Goal: Communication & Community: Answer question/provide support

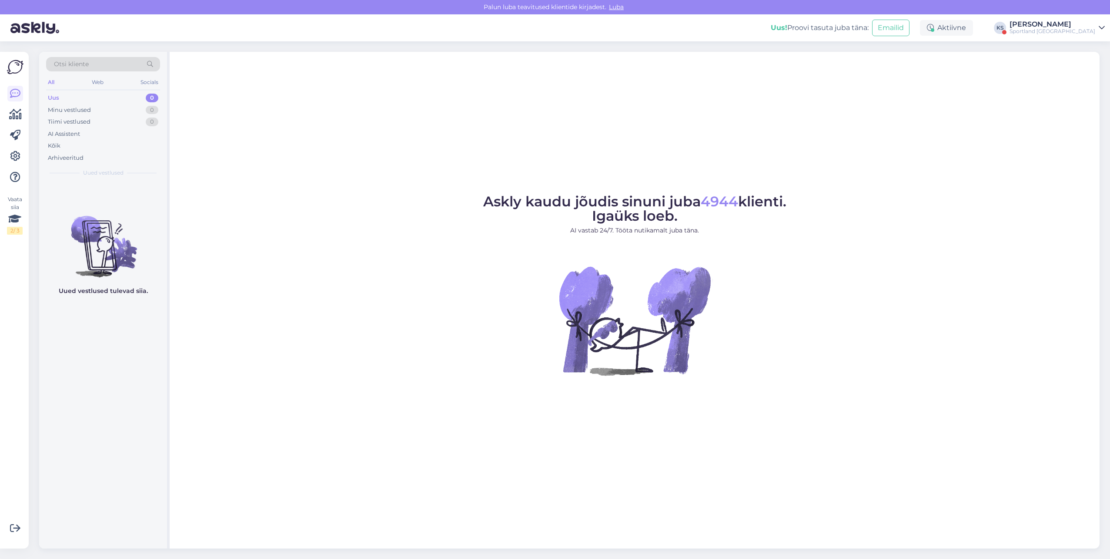
click at [1079, 23] on div "[PERSON_NAME]" at bounding box center [1053, 24] width 86 height 7
click at [1085, 64] on button "Ava" at bounding box center [1088, 66] width 19 height 13
click at [1088, 26] on div "[PERSON_NAME]" at bounding box center [1053, 24] width 86 height 7
click at [1089, 43] on button "Ava" at bounding box center [1088, 48] width 19 height 13
drag, startPoint x: 1051, startPoint y: 33, endPoint x: 1074, endPoint y: 31, distance: 23.1
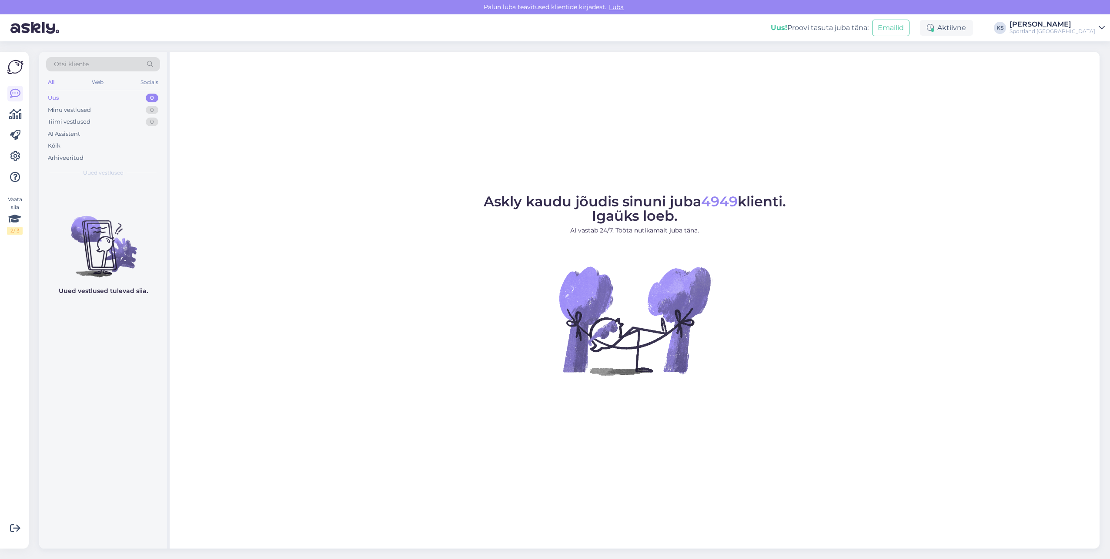
click at [1051, 33] on div "Sportland [GEOGRAPHIC_DATA]" at bounding box center [1053, 31] width 86 height 7
click at [1083, 65] on button "Ava" at bounding box center [1088, 66] width 19 height 13
click at [1077, 21] on div "[PERSON_NAME]" at bounding box center [1053, 24] width 86 height 7
drag, startPoint x: 1085, startPoint y: 34, endPoint x: 1097, endPoint y: 45, distance: 16.0
click at [1086, 34] on div "Sportland Finland" at bounding box center [1053, 31] width 86 height 7
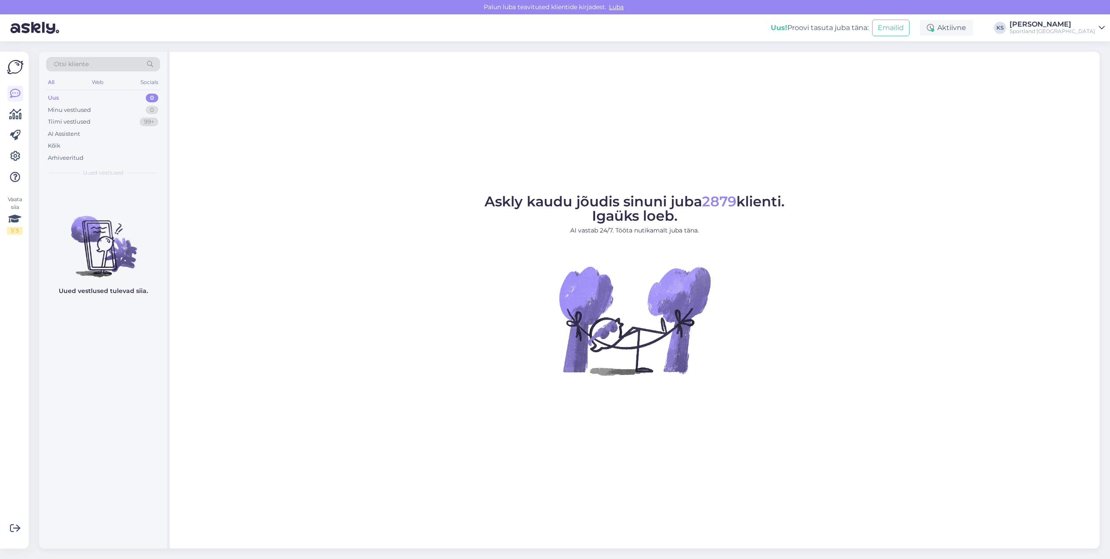
click at [1097, 45] on div "Otsi kliente All Web Socials Uus 0 Minu vestlused 0 Tiimi vestlused 99+ AI Assi…" at bounding box center [572, 299] width 1076 height 517
click at [1087, 34] on div "Sportland Finland" at bounding box center [1053, 31] width 86 height 7
click at [1089, 50] on button "Ava" at bounding box center [1088, 48] width 19 height 13
drag, startPoint x: 1054, startPoint y: 30, endPoint x: 1072, endPoint y: 34, distance: 19.1
click at [1054, 30] on div "Sportland [GEOGRAPHIC_DATA]" at bounding box center [1053, 31] width 86 height 7
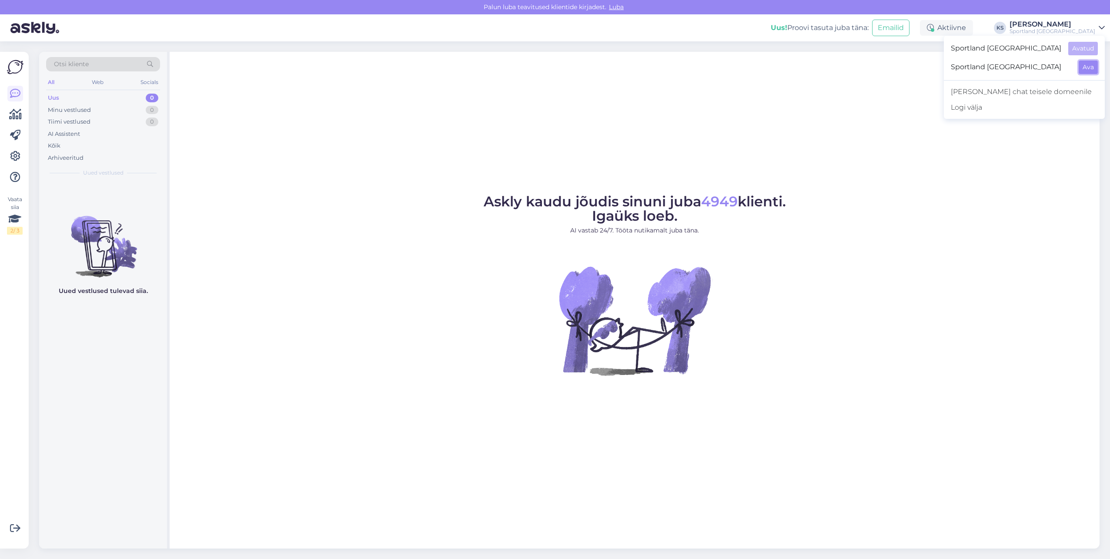
click at [1082, 69] on button "Ava" at bounding box center [1088, 66] width 19 height 13
click at [1058, 24] on div "[PERSON_NAME]" at bounding box center [1053, 24] width 86 height 7
click at [1082, 47] on button "Ava" at bounding box center [1088, 48] width 19 height 13
click at [137, 122] on div "Tiimi vestlused 1" at bounding box center [103, 122] width 114 height 12
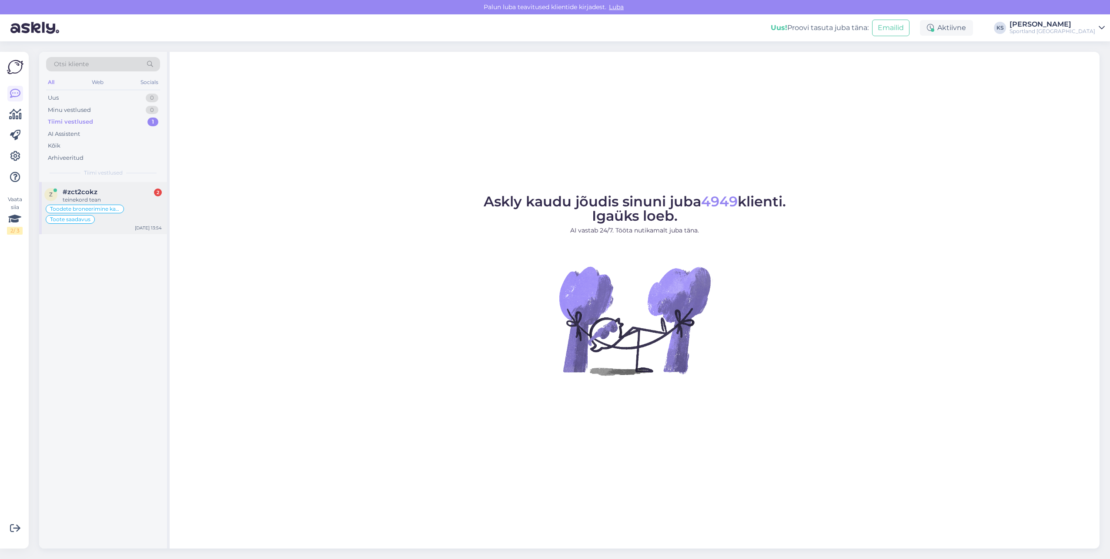
click at [117, 195] on div "#zct2cokz 2" at bounding box center [112, 192] width 99 height 8
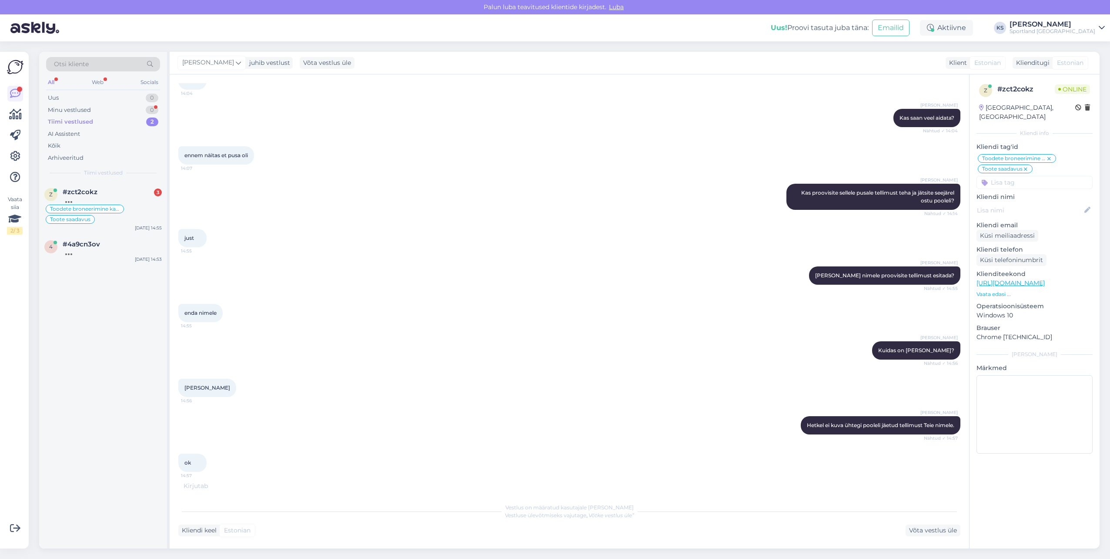
scroll to position [1376, 0]
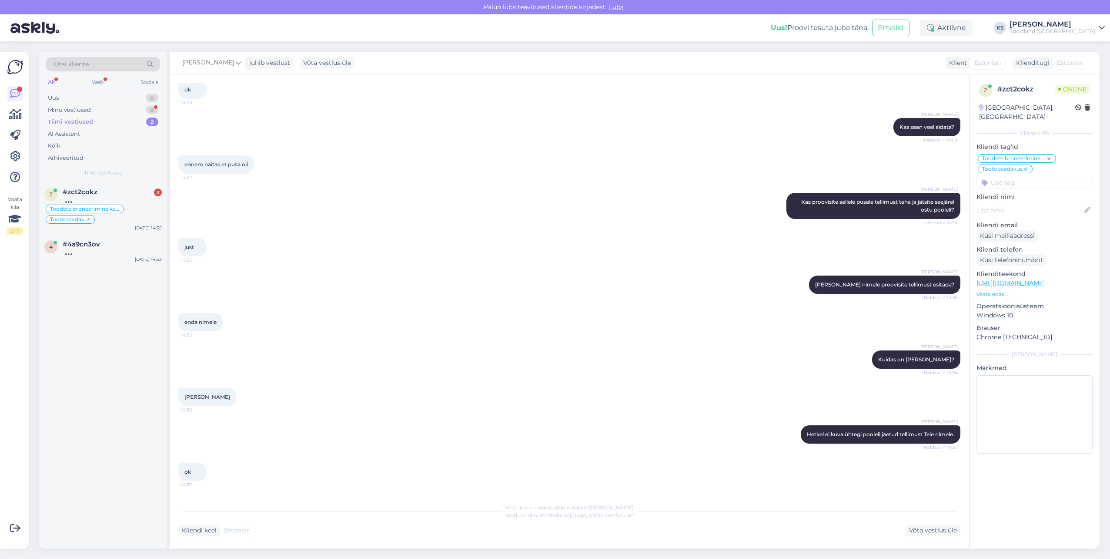
click at [1087, 30] on div "Sportland [GEOGRAPHIC_DATA]" at bounding box center [1053, 31] width 86 height 7
click at [973, 33] on div "Aktiivne" at bounding box center [946, 28] width 53 height 16
click at [531, 127] on div "Carmen Männigo Kas saan veel aidata? Nähtud ✓ 14:04" at bounding box center [569, 126] width 782 height 37
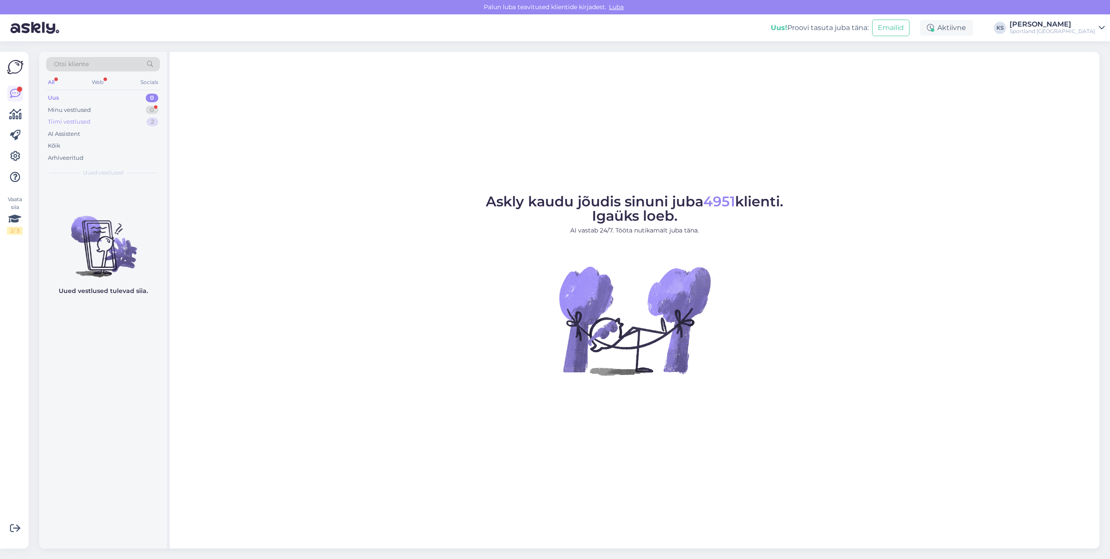
click at [147, 118] on div "Tiimi vestlused 2" at bounding box center [103, 122] width 114 height 12
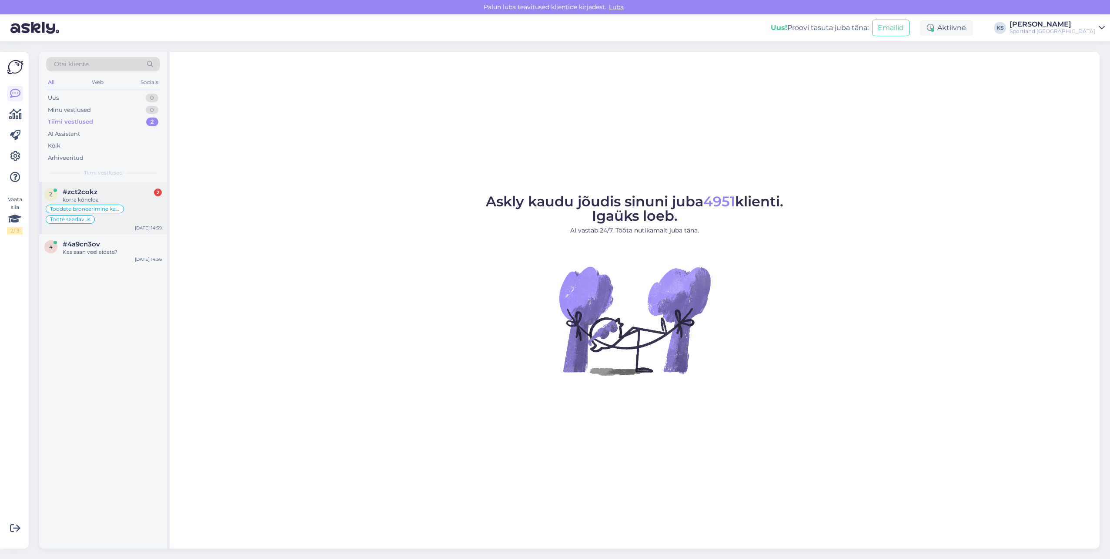
click at [95, 212] on div "Toodete broneerimine kaupluses" at bounding box center [85, 208] width 78 height 9
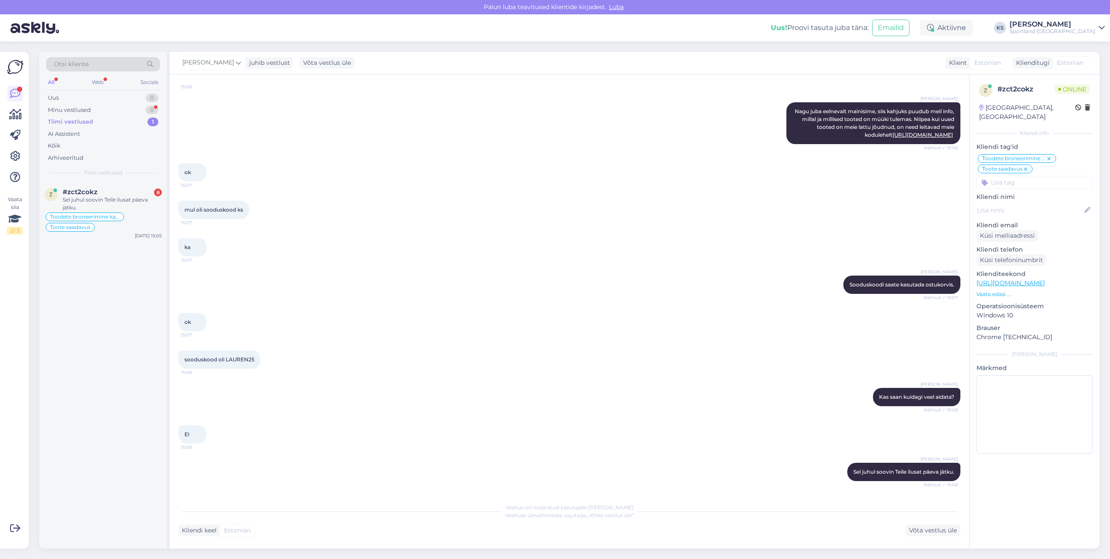
scroll to position [2171, 0]
